Goal: Find specific page/section: Find specific page/section

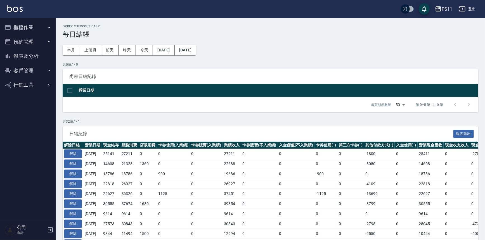
click at [27, 59] on button "報表及分析" at bounding box center [27, 56] width 51 height 15
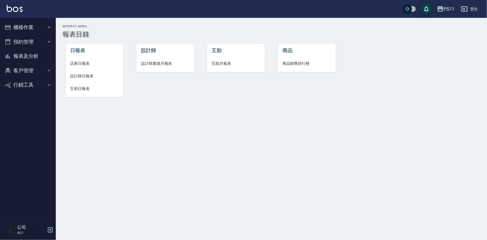
click at [77, 84] on li "互助日報表" at bounding box center [95, 88] width 58 height 13
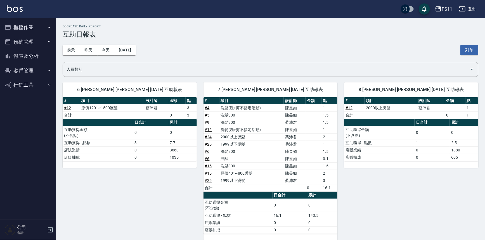
click at [33, 59] on button "報表及分析" at bounding box center [27, 56] width 51 height 15
